Goal: Contribute content: Add original content to the website for others to see

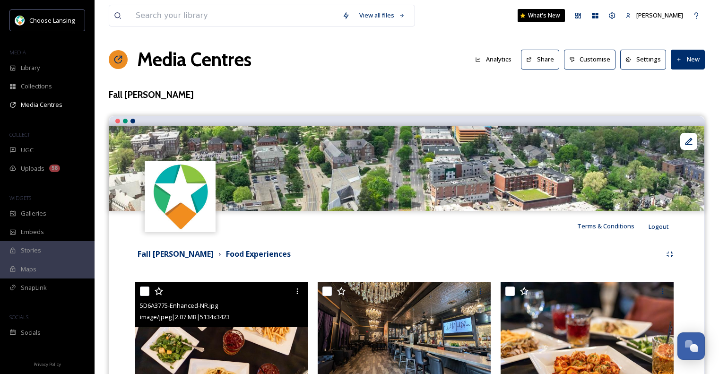
scroll to position [178, 0]
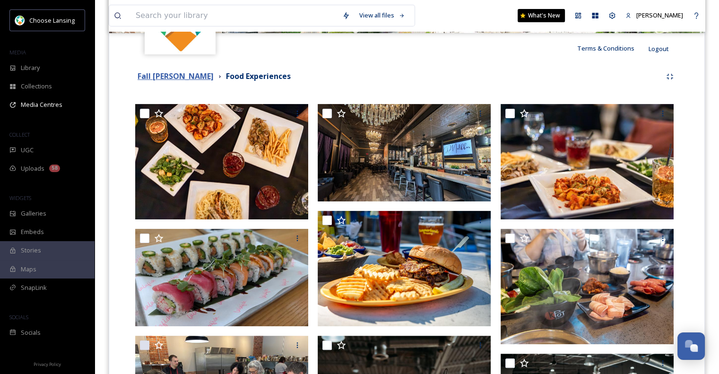
click at [170, 78] on strong "Fall [PERSON_NAME]" at bounding box center [175, 76] width 76 height 10
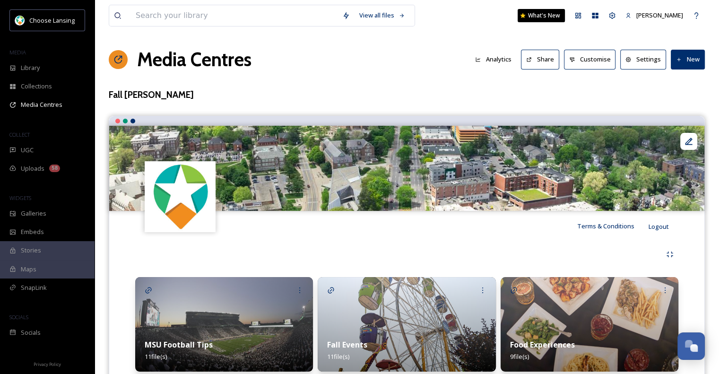
scroll to position [35, 0]
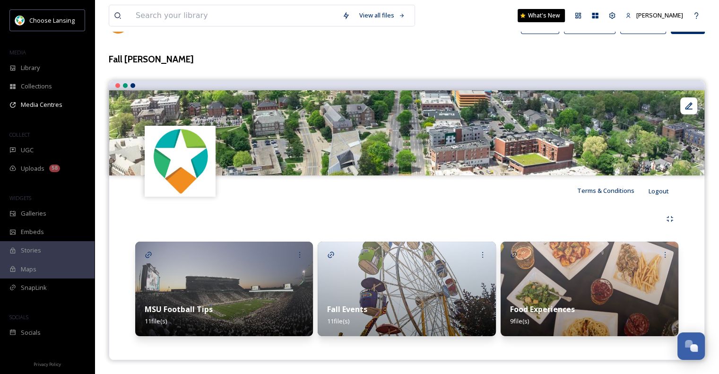
click at [558, 280] on img at bounding box center [589, 288] width 178 height 94
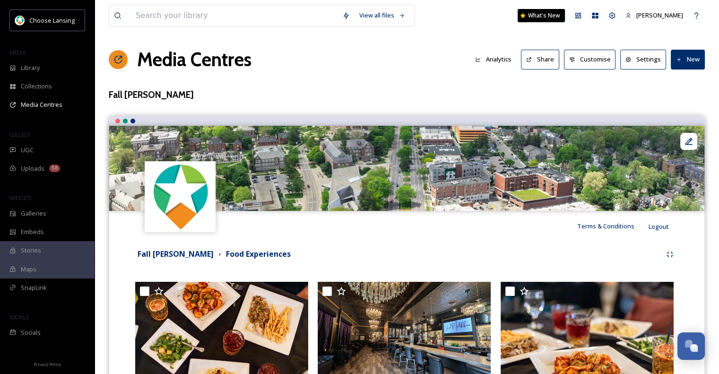
click at [689, 67] on button "New" at bounding box center [687, 59] width 34 height 19
click at [681, 86] on div "Add Files" at bounding box center [684, 81] width 40 height 18
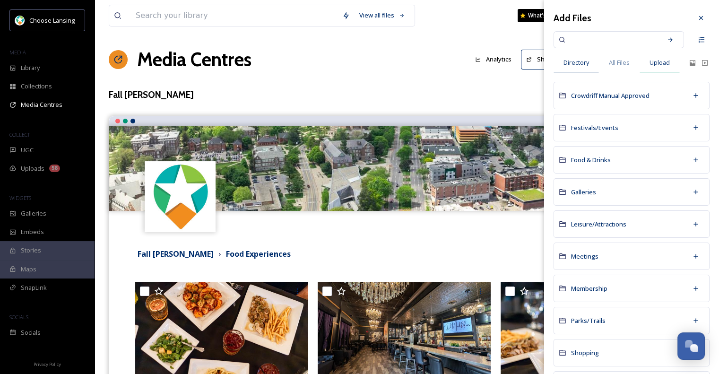
click at [661, 67] on div "Upload" at bounding box center [659, 62] width 40 height 19
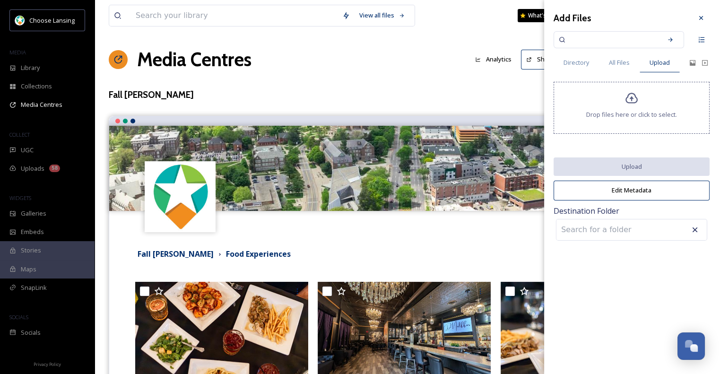
click at [635, 105] on div "Drop files here or click to select." at bounding box center [631, 108] width 156 height 52
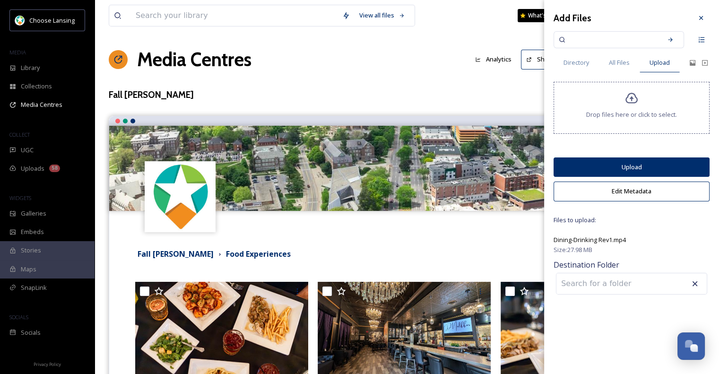
click at [629, 285] on input at bounding box center [608, 283] width 104 height 21
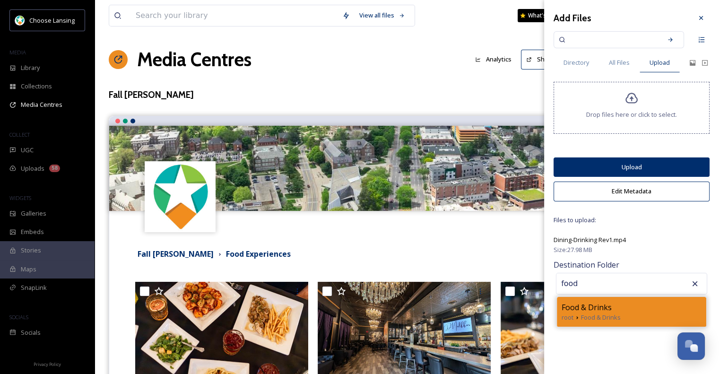
click at [606, 313] on span "Food & Drinks" at bounding box center [601, 317] width 40 height 9
type input "Food & Drinks"
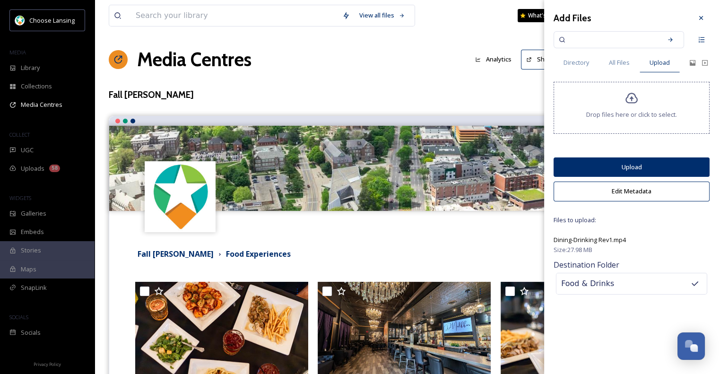
click at [634, 164] on button "Upload" at bounding box center [631, 166] width 156 height 19
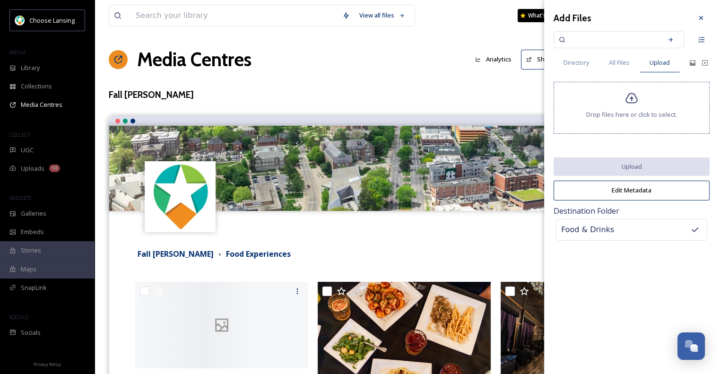
click at [384, 56] on div "Media Centres Analytics Share Customise Settings New" at bounding box center [407, 59] width 596 height 28
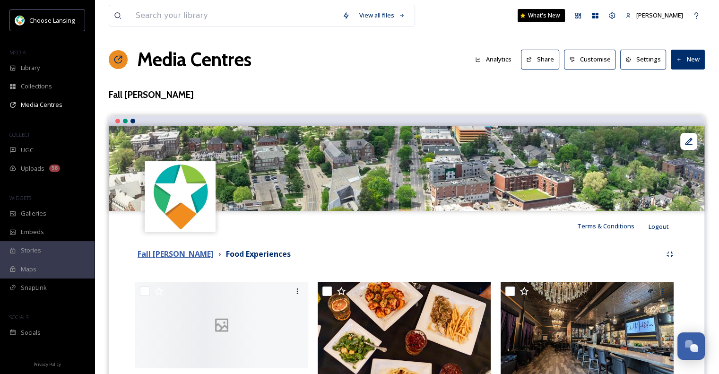
click at [187, 254] on strong "Fall [PERSON_NAME]" at bounding box center [175, 253] width 76 height 10
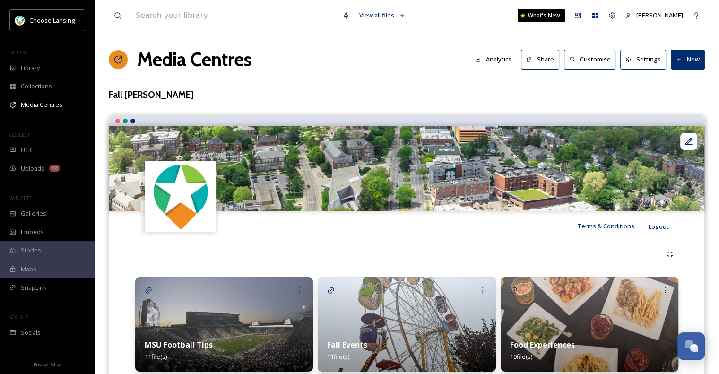
click at [689, 61] on button "New" at bounding box center [687, 59] width 34 height 19
click at [680, 100] on span "Add Album" at bounding box center [683, 99] width 31 height 9
click at [442, 100] on h3 "Fall [PERSON_NAME]" at bounding box center [407, 95] width 596 height 14
click at [690, 56] on button "New" at bounding box center [687, 59] width 34 height 19
click at [682, 102] on span "Add Album" at bounding box center [683, 99] width 31 height 9
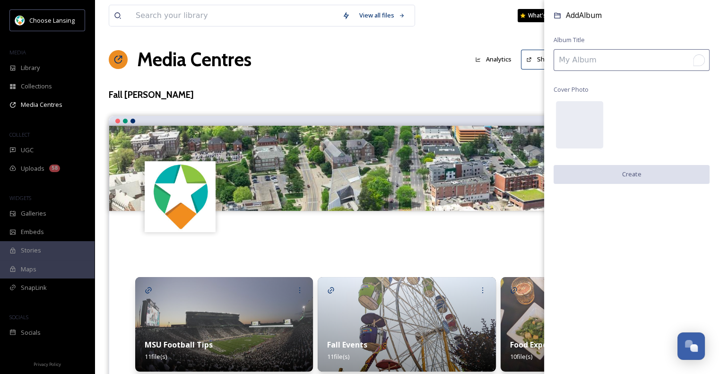
click at [624, 64] on input "To enrich screen reader interactions, please activate Accessibility in Grammarl…" at bounding box center [631, 60] width 156 height 22
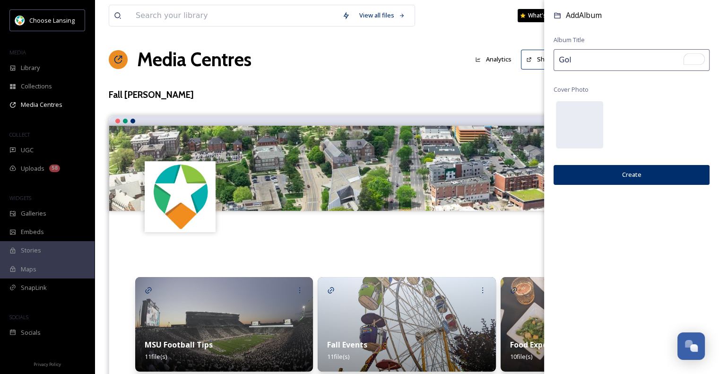
type input "Golf"
click at [492, 77] on div "View all files What's New [PERSON_NAME] Media Centres Analytics Share Customise…" at bounding box center [406, 205] width 624 height 410
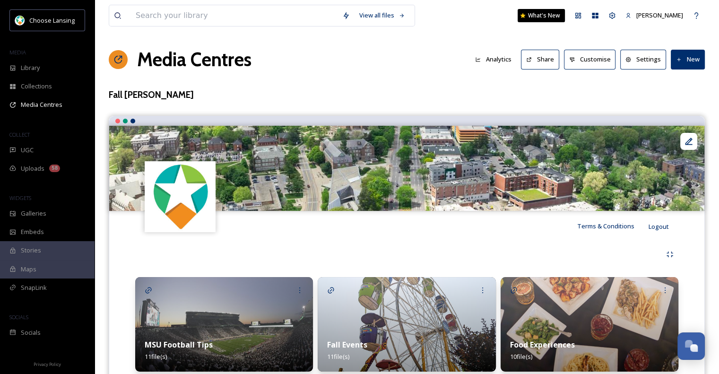
click at [695, 55] on button "New" at bounding box center [687, 59] width 34 height 19
click at [685, 86] on div "Add Files" at bounding box center [684, 81] width 40 height 18
click at [617, 84] on div "View all files What's New [PERSON_NAME] Media Centres Analytics Share Customise…" at bounding box center [406, 205] width 624 height 410
click at [700, 53] on button "New" at bounding box center [687, 59] width 34 height 19
click at [674, 79] on span "Add Files" at bounding box center [681, 81] width 26 height 9
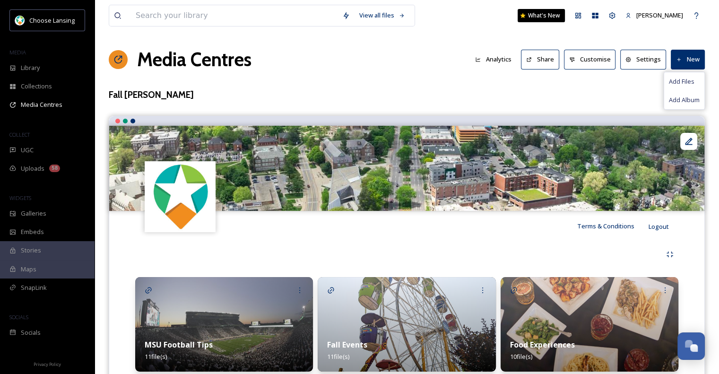
click at [542, 103] on div "View all files What's New [PERSON_NAME] Media Centres Analytics Share Customise…" at bounding box center [406, 205] width 624 height 410
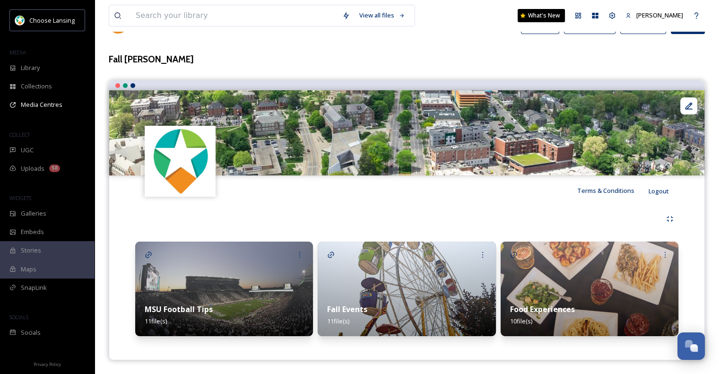
click at [525, 296] on div "Food Experiences 10 file(s)" at bounding box center [589, 315] width 178 height 42
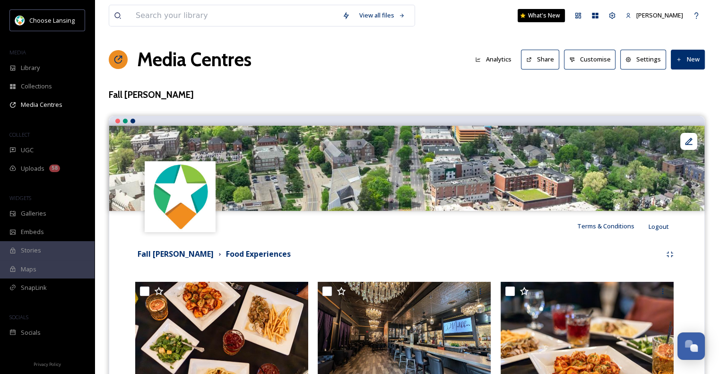
click at [692, 58] on button "New" at bounding box center [687, 59] width 34 height 19
click at [684, 87] on div "Add Files" at bounding box center [684, 81] width 40 height 18
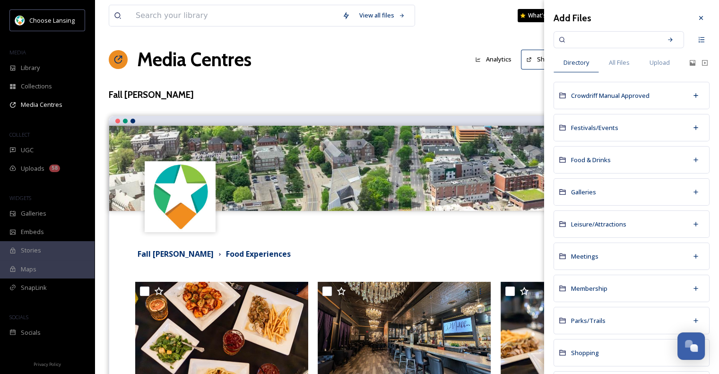
click at [608, 40] on input at bounding box center [611, 39] width 89 height 21
click at [625, 60] on span "All Files" at bounding box center [618, 62] width 21 height 9
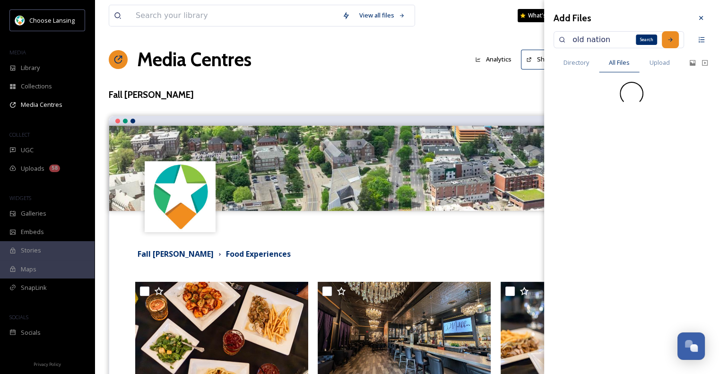
click at [669, 37] on icon at bounding box center [670, 39] width 7 height 7
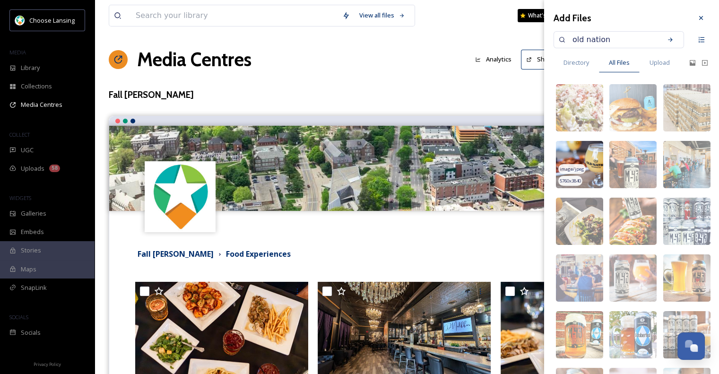
click at [581, 156] on img at bounding box center [579, 164] width 47 height 47
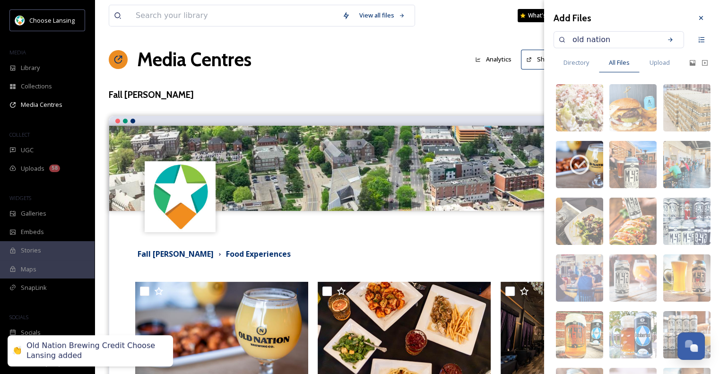
click at [599, 41] on input "old nation" at bounding box center [611, 39] width 89 height 21
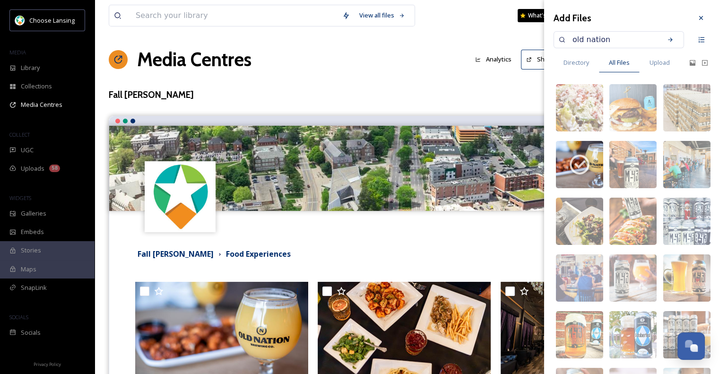
click at [599, 41] on input "old nation" at bounding box center [611, 39] width 89 height 21
type input "ozone"
click at [667, 37] on icon at bounding box center [670, 39] width 7 height 7
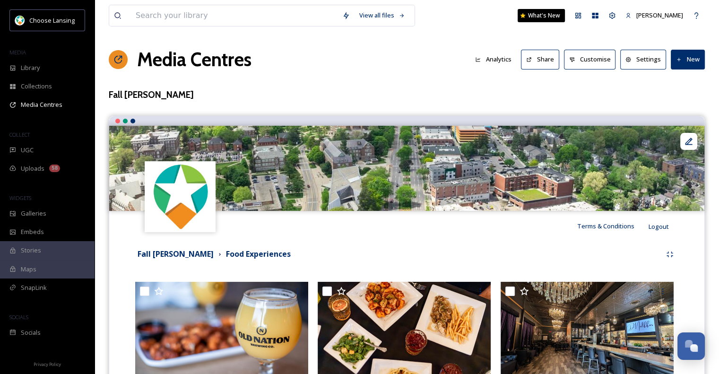
click at [445, 25] on div "View all files What's New [PERSON_NAME]" at bounding box center [407, 15] width 596 height 31
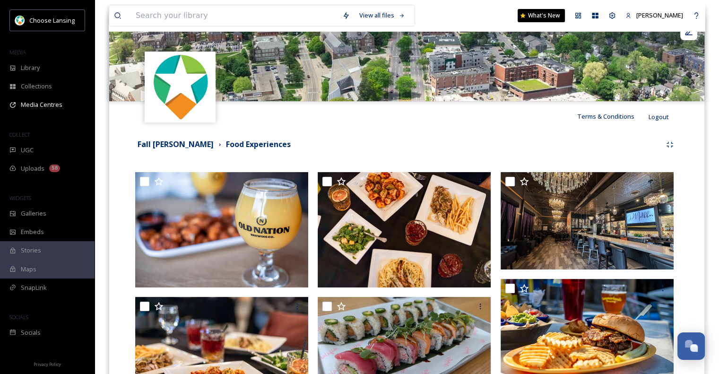
scroll to position [105, 0]
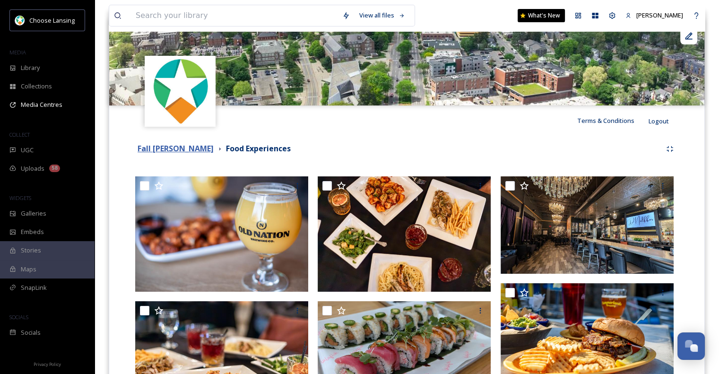
click at [179, 150] on strong "Fall [PERSON_NAME]" at bounding box center [175, 148] width 76 height 10
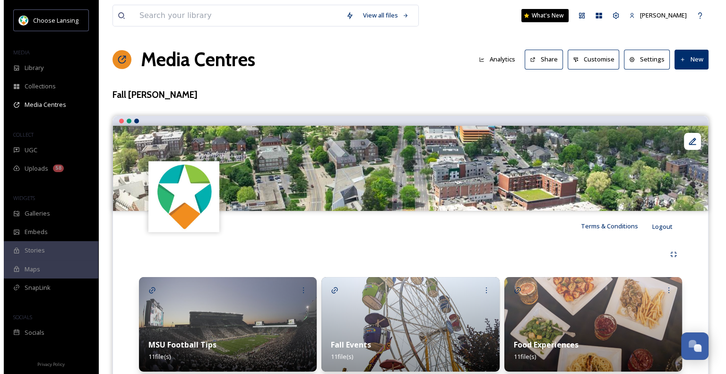
scroll to position [35, 0]
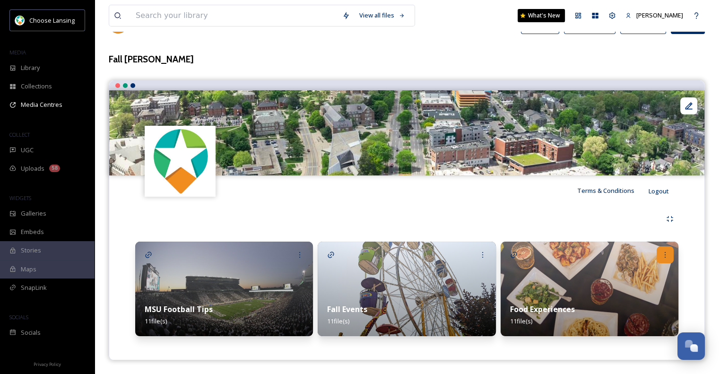
click at [664, 251] on icon at bounding box center [665, 255] width 8 height 8
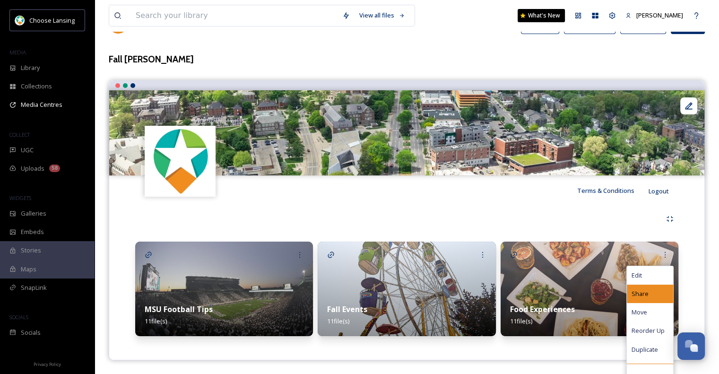
click at [646, 297] on span "Share" at bounding box center [639, 293] width 17 height 9
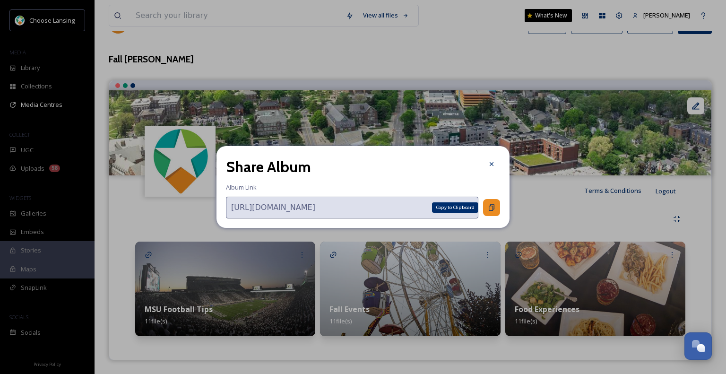
click at [488, 208] on icon at bounding box center [492, 208] width 8 height 8
